Goal: Navigation & Orientation: Find specific page/section

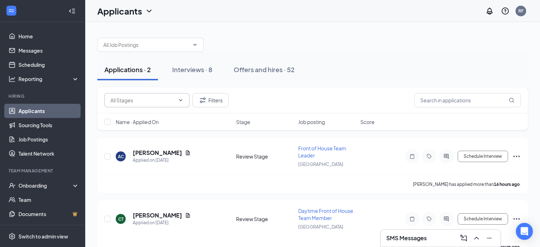
scroll to position [15, 0]
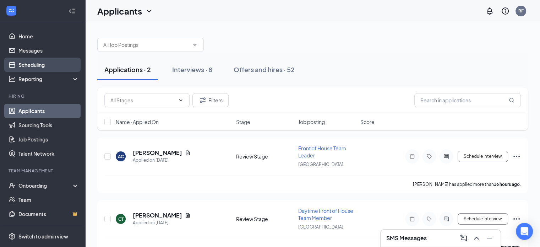
click at [41, 64] on link "Scheduling" at bounding box center [48, 64] width 61 height 14
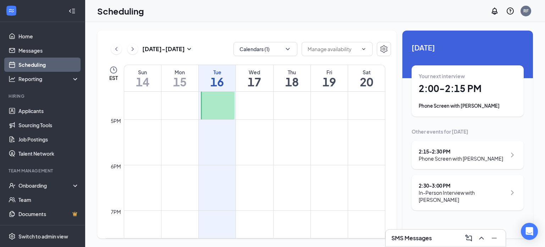
scroll to position [944, 0]
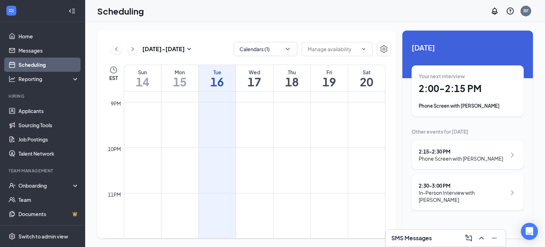
click at [130, 49] on icon "ChevronRight" at bounding box center [132, 49] width 7 height 9
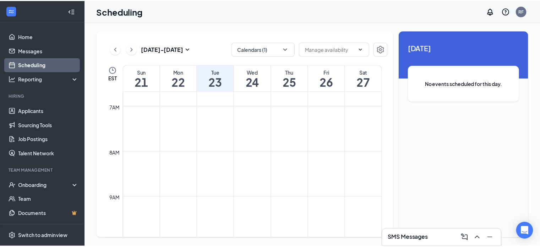
scroll to position [263, 0]
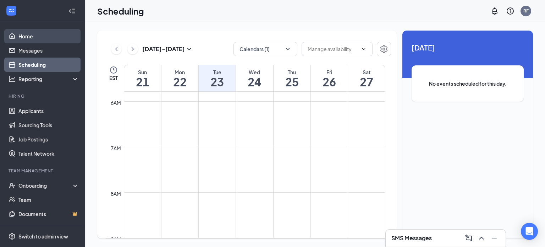
click at [42, 38] on link "Home" at bounding box center [48, 36] width 61 height 14
